Goal: Information Seeking & Learning: Learn about a topic

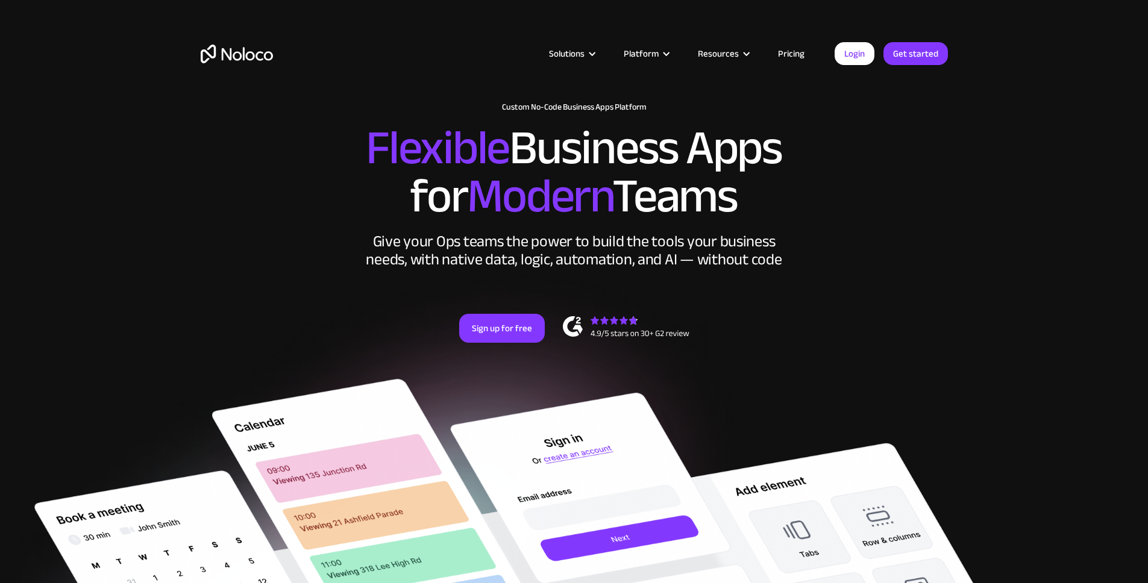
click at [793, 54] on link "Pricing" at bounding box center [791, 54] width 57 height 16
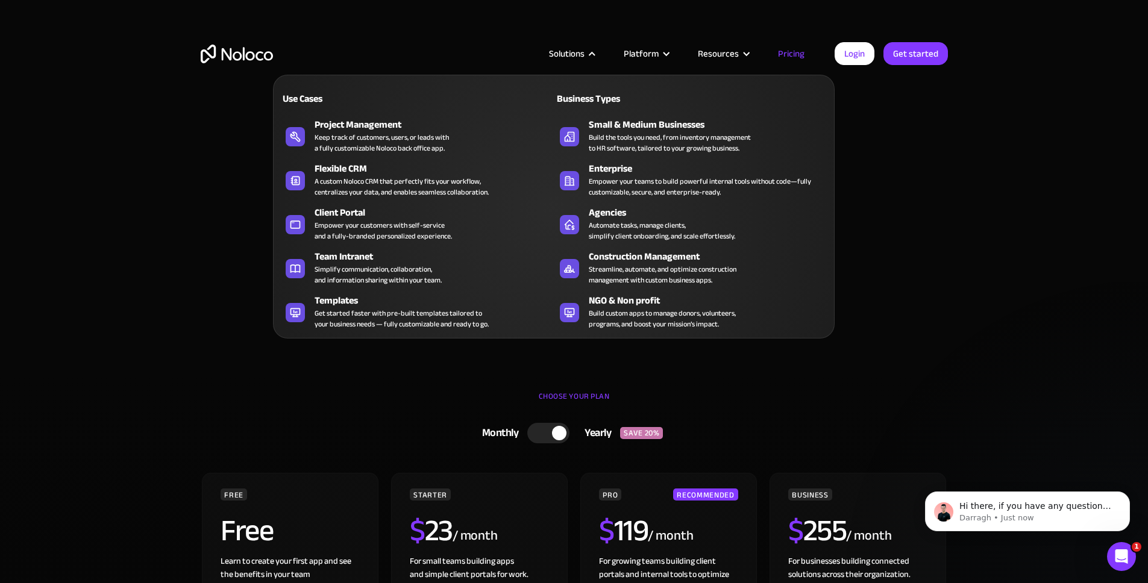
click at [578, 59] on nav "Use Cases Business Types Project Management Keep track of customers, users, or …" at bounding box center [553, 198] width 561 height 281
click at [336, 264] on div "Team Intranet" at bounding box center [436, 256] width 245 height 14
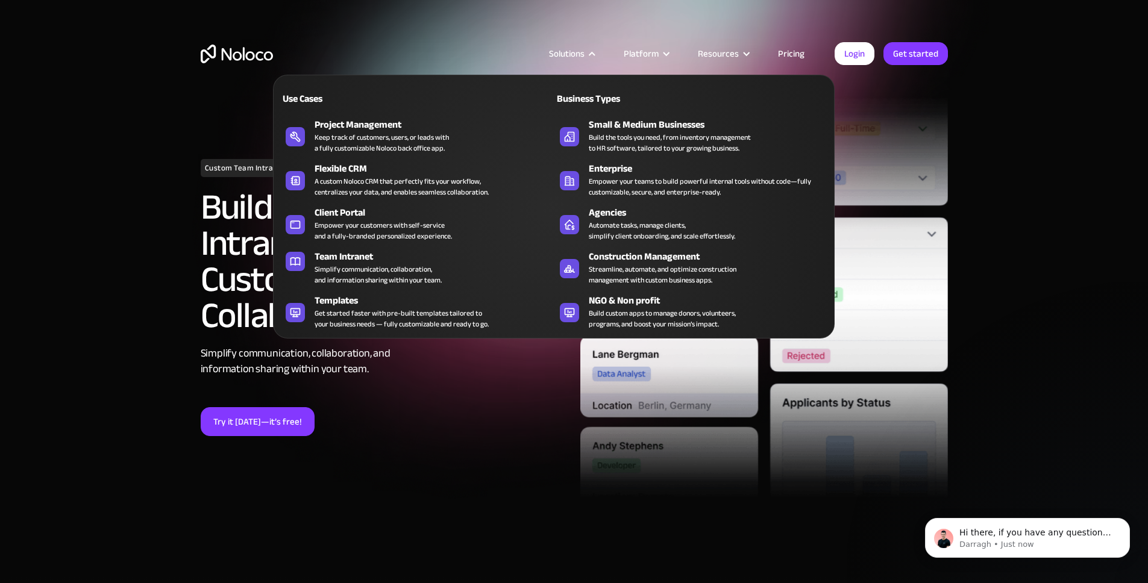
click at [583, 64] on nav "Use Cases Business Types Project Management Keep track of customers, users, or …" at bounding box center [553, 198] width 561 height 281
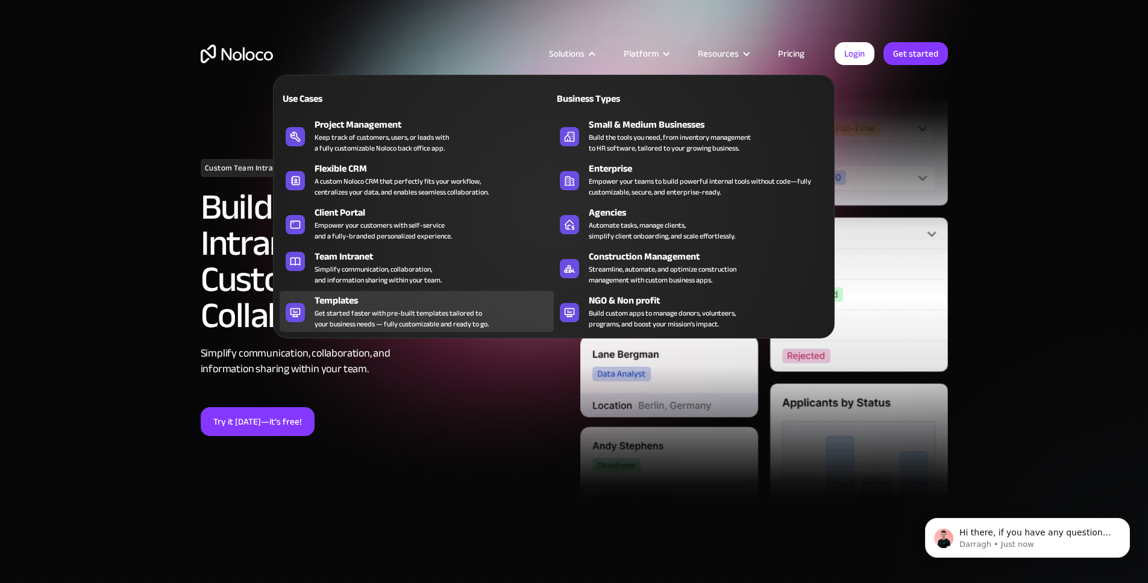
click at [340, 305] on div "Templates" at bounding box center [436, 300] width 245 height 14
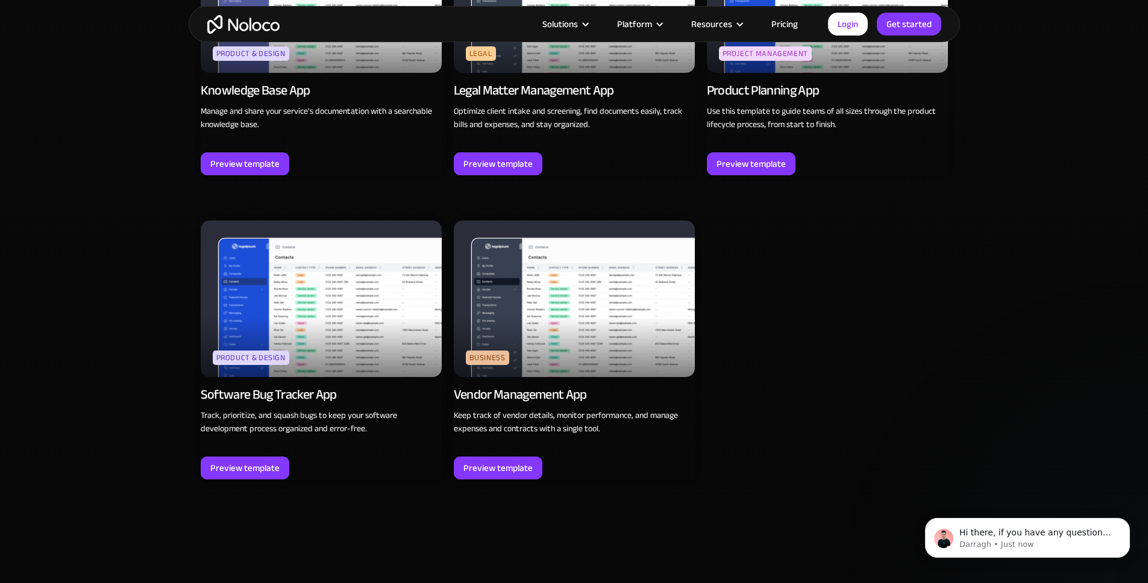
scroll to position [3304, 0]
